Goal: Task Accomplishment & Management: Use online tool/utility

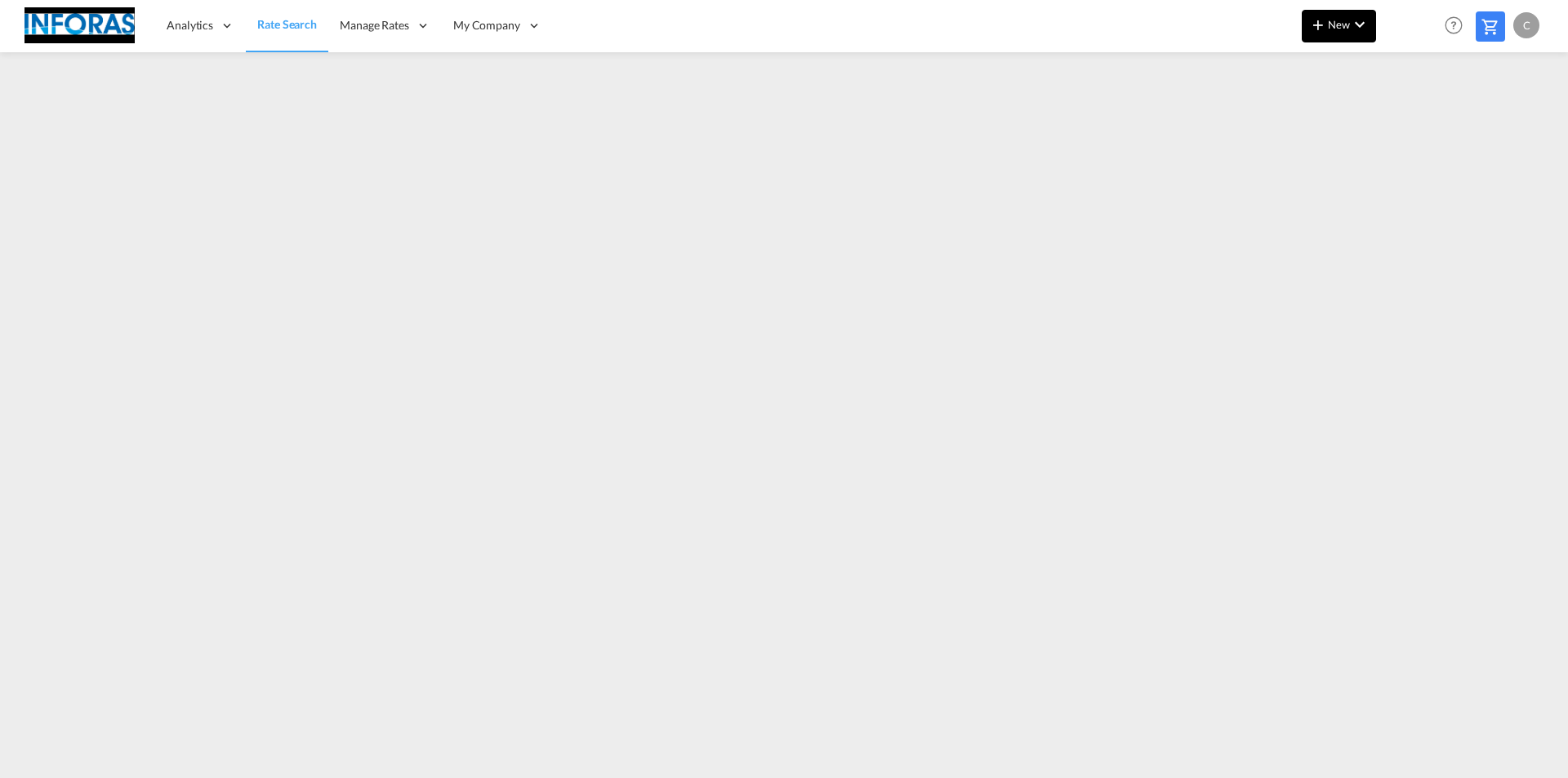
click at [761, 29] on span "New" at bounding box center [1339, 24] width 62 height 13
click at [761, 125] on span "Ratesheet" at bounding box center [1406, 122] width 18 height 33
